Goal: Task Accomplishment & Management: Manage account settings

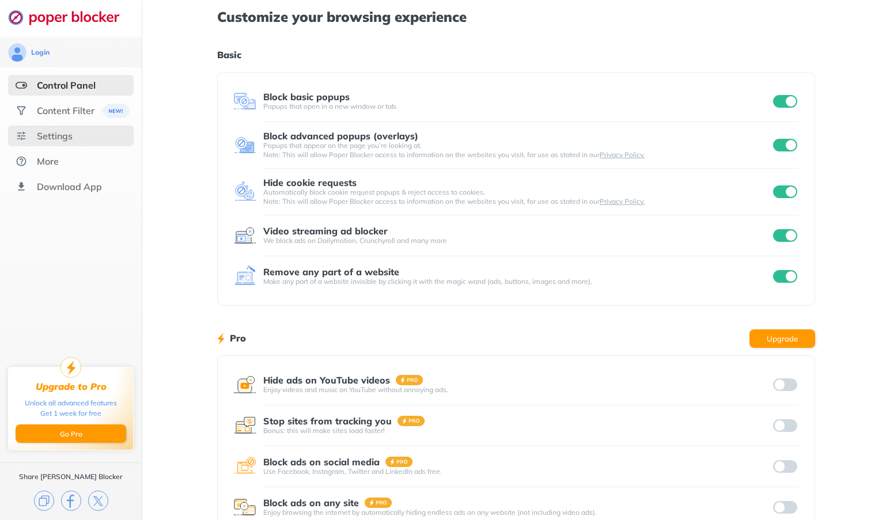
click at [76, 126] on div "Settings" at bounding box center [71, 136] width 126 height 21
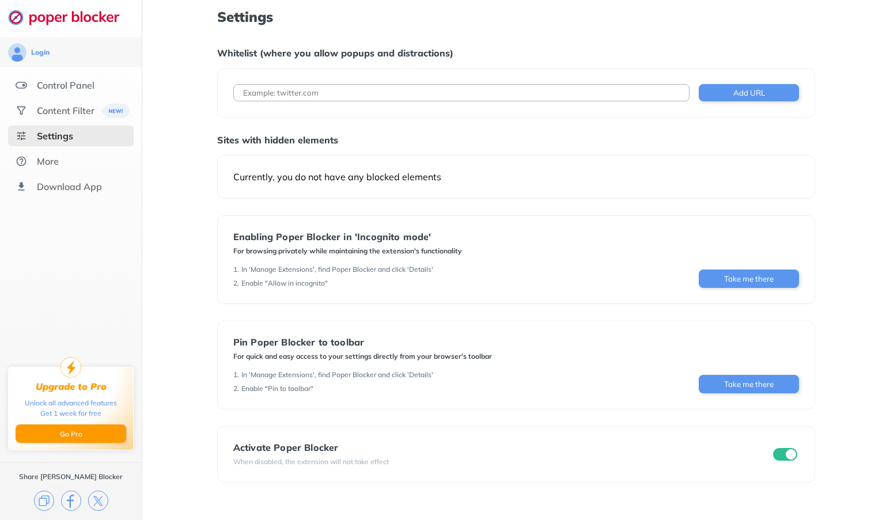
click at [173, 181] on div "Settings Whitelist (where you allow popups and distractions) Add URL Sites with…" at bounding box center [516, 260] width 748 height 520
click at [505, 97] on input at bounding box center [461, 92] width 456 height 17
paste input "[URL][DOMAIN_NAME][DOMAIN_NAME]"
type input "[URL][DOMAIN_NAME][DOMAIN_NAME]"
click at [757, 92] on button "Add URL" at bounding box center [749, 92] width 100 height 17
